Goal: Find specific page/section: Find specific page/section

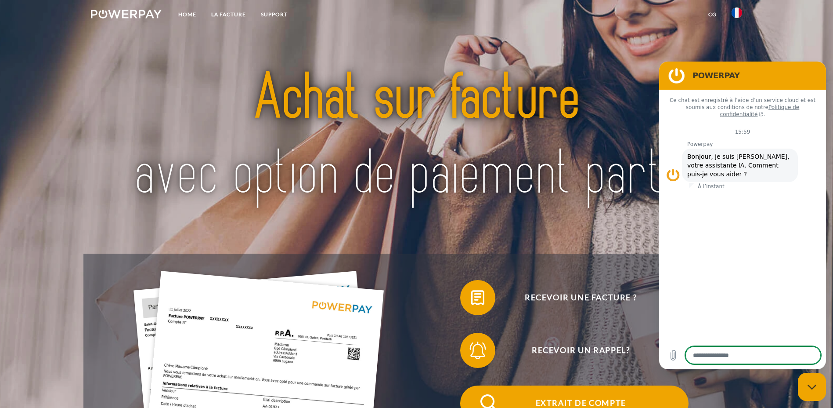
click at [473, 385] on span "Extrait de compte" at bounding box center [580, 402] width 215 height 35
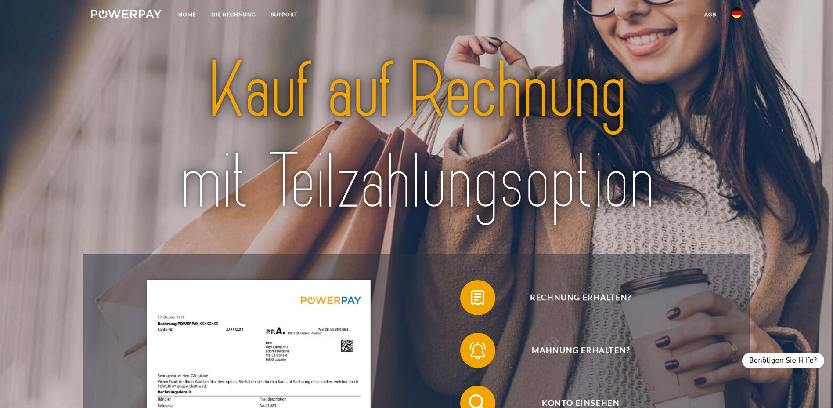
click at [733, 15] on img at bounding box center [737, 12] width 11 height 11
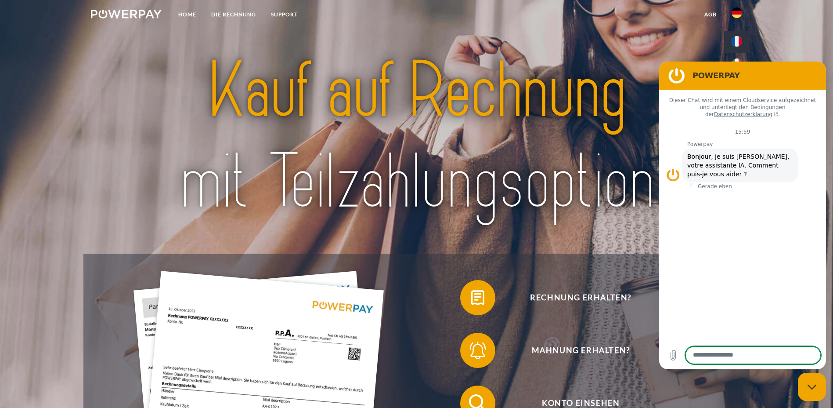
click at [737, 43] on img at bounding box center [737, 41] width 11 height 11
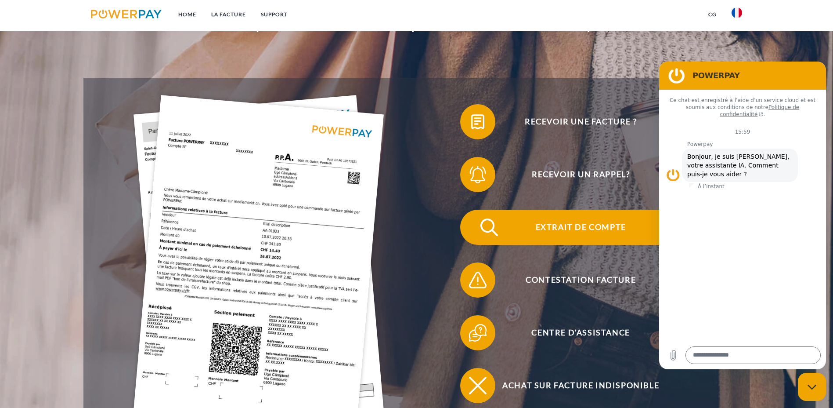
click at [473, 210] on span "Extrait de compte" at bounding box center [580, 227] width 215 height 35
